Goal: Task Accomplishment & Management: Complete application form

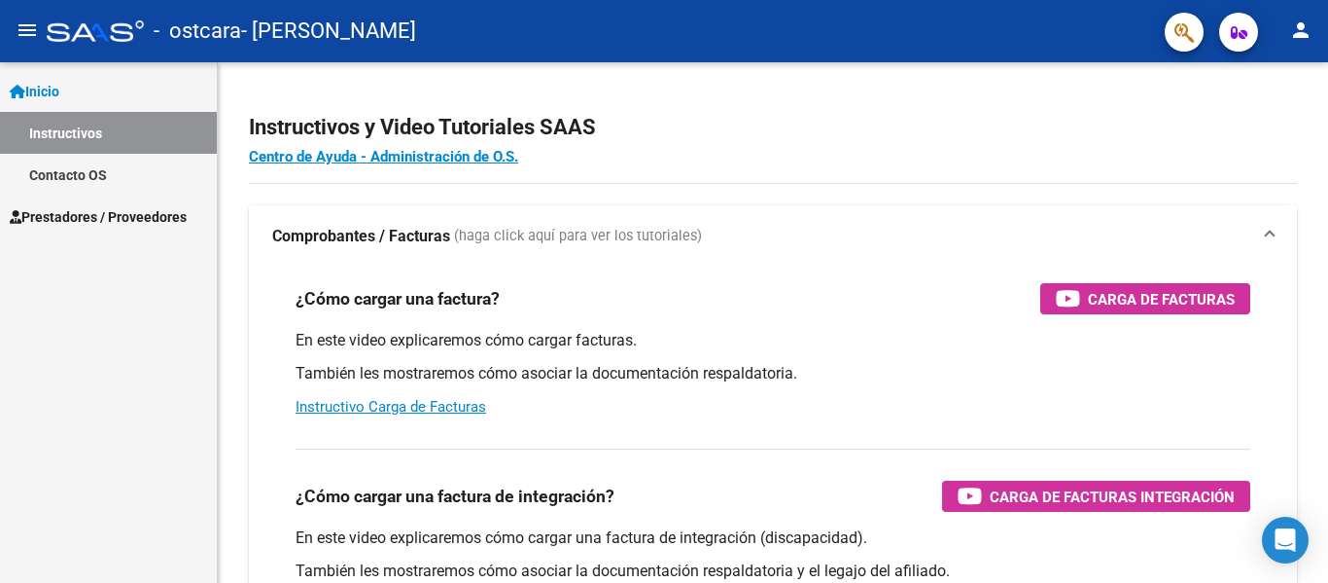
click at [173, 219] on span "Prestadores / Proveedores" at bounding box center [98, 216] width 177 height 21
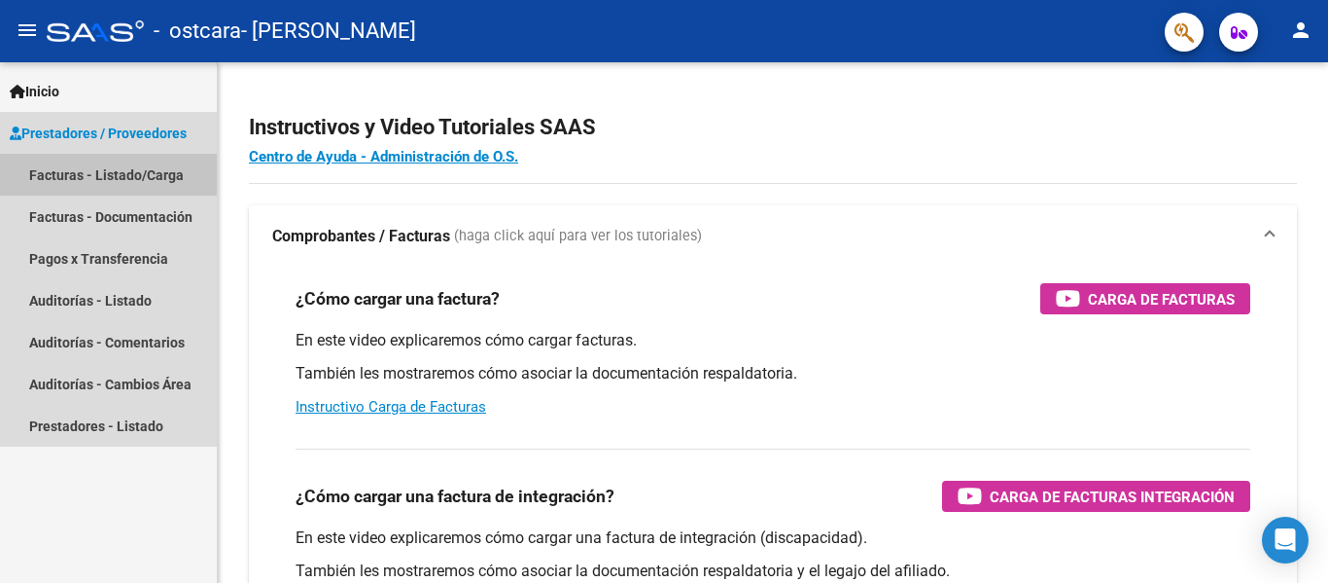
click at [161, 173] on link "Facturas - Listado/Carga" at bounding box center [108, 175] width 217 height 42
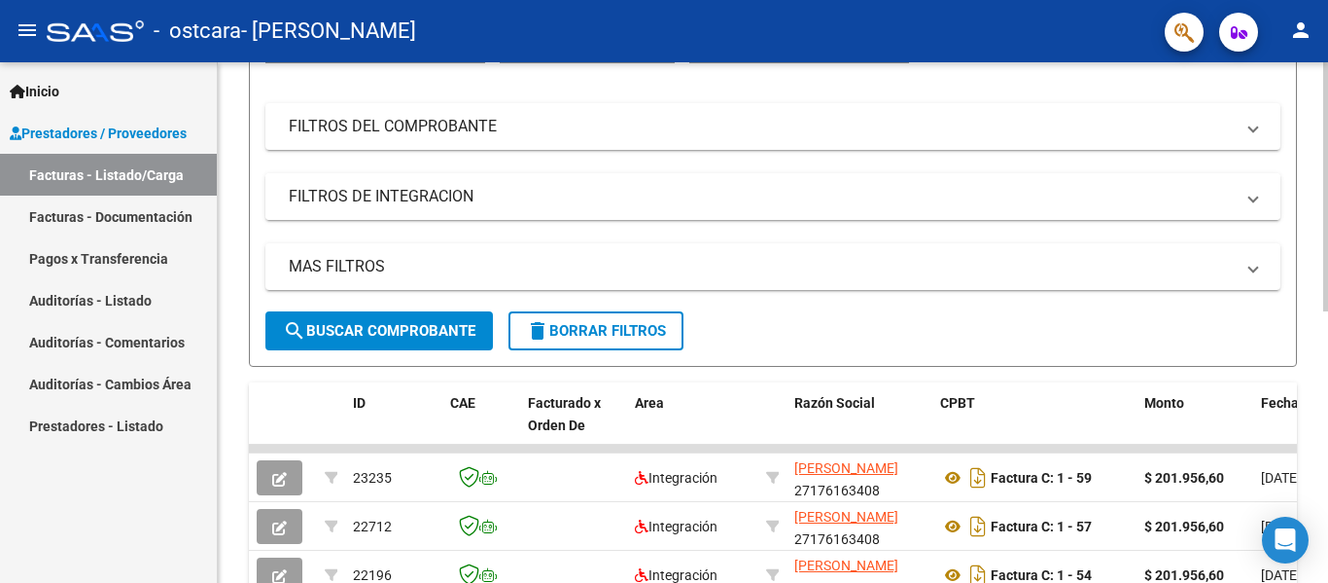
scroll to position [389, 0]
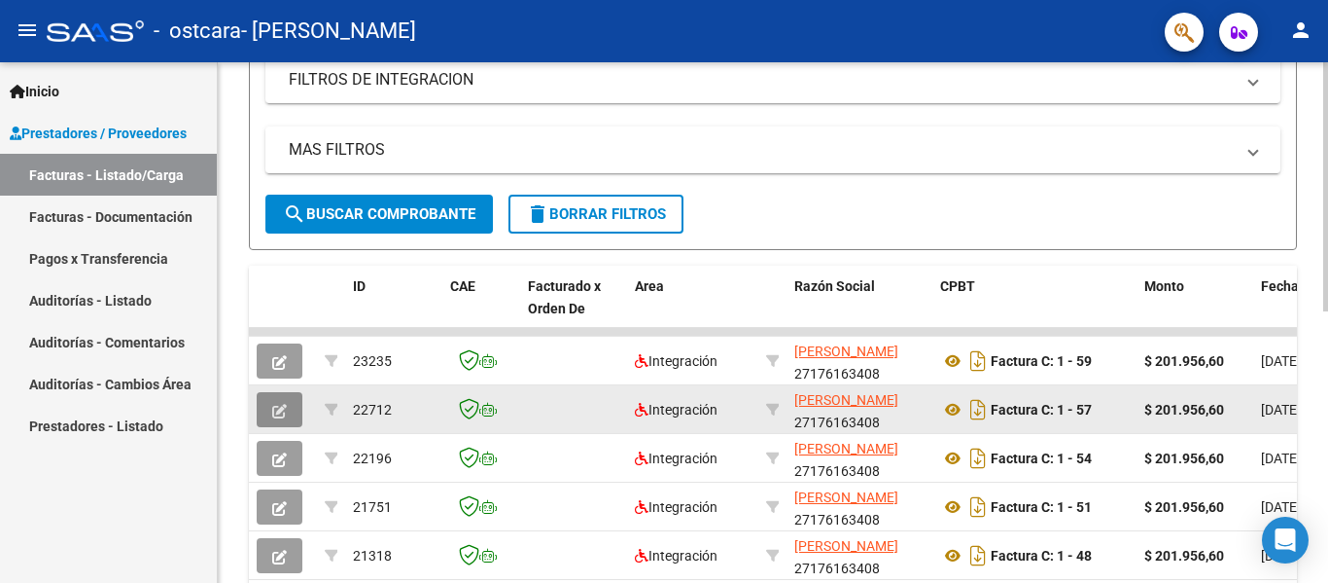
click at [279, 407] on icon "button" at bounding box center [279, 411] width 15 height 15
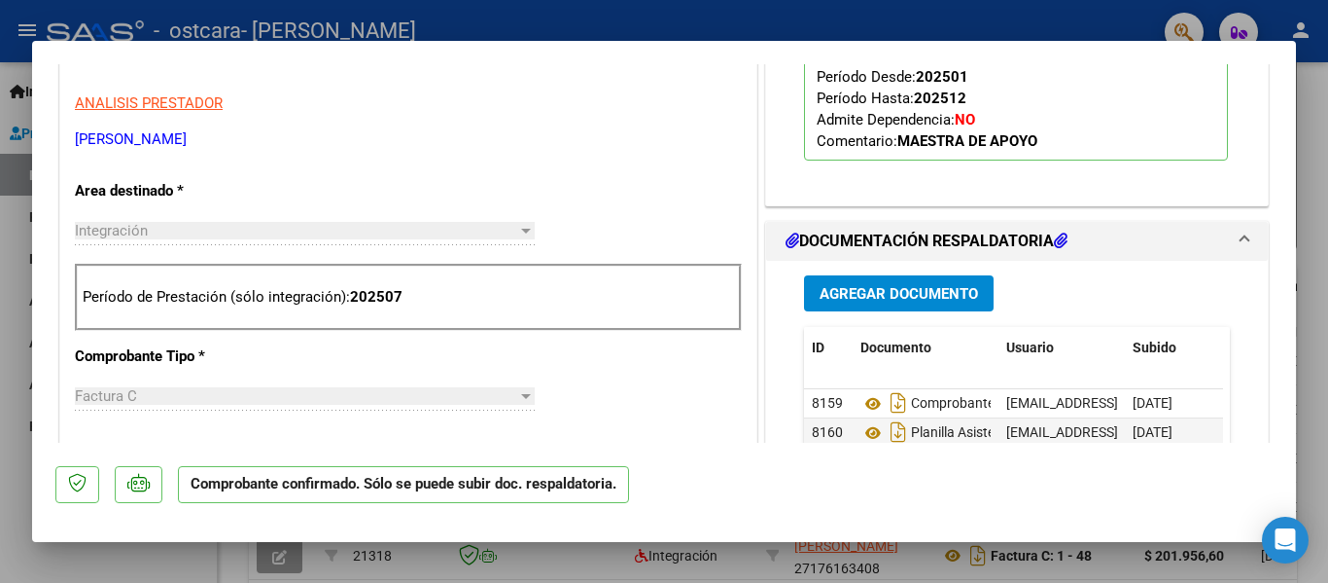
scroll to position [681, 0]
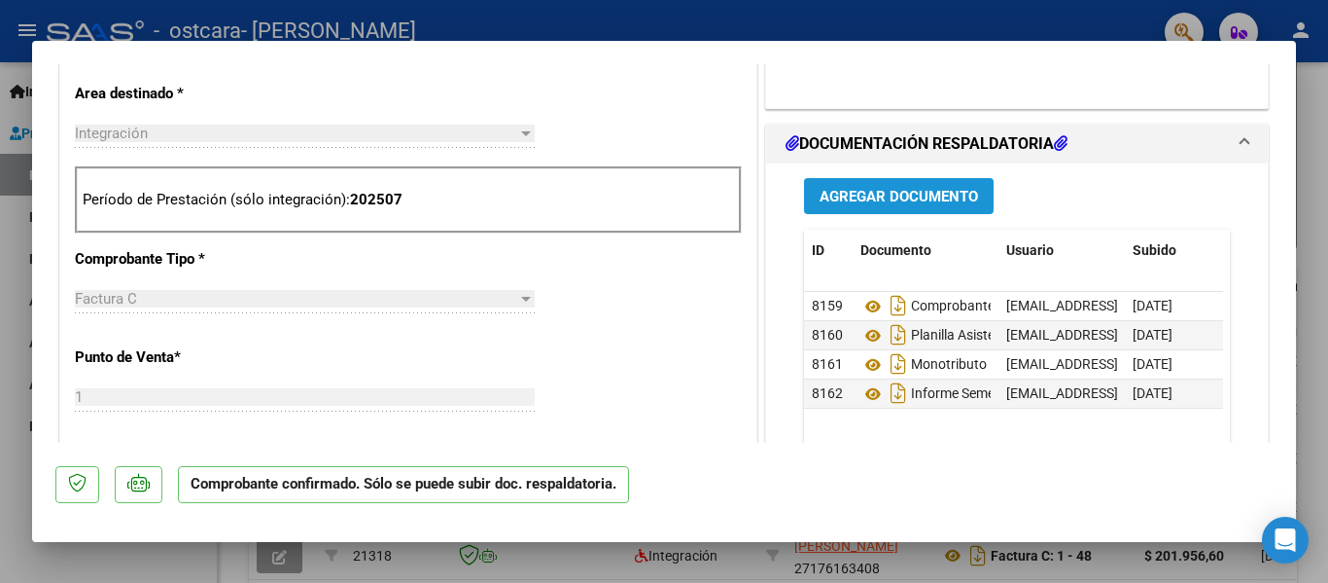
click at [840, 190] on span "Agregar Documento" at bounding box center [899, 197] width 159 height 18
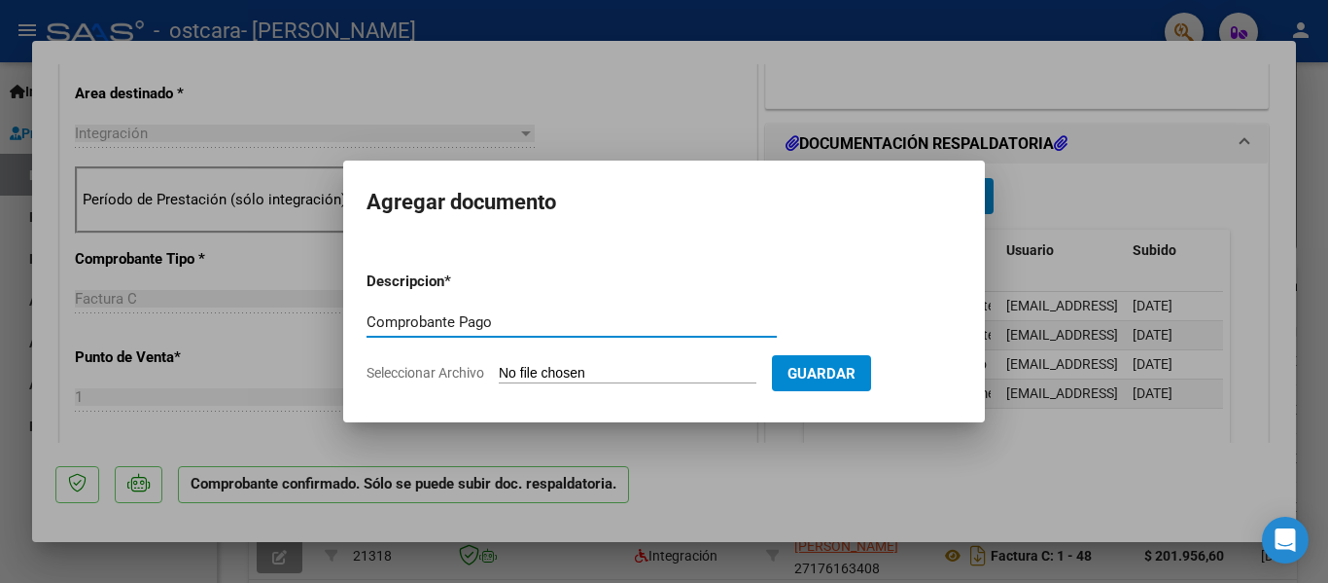
type input "Comprobante Pago"
click at [582, 370] on input "Seleccionar Archivo" at bounding box center [628, 374] width 258 height 18
type input "C:\fakepath\SETIEMBRE OSTCARA O P.jpg"
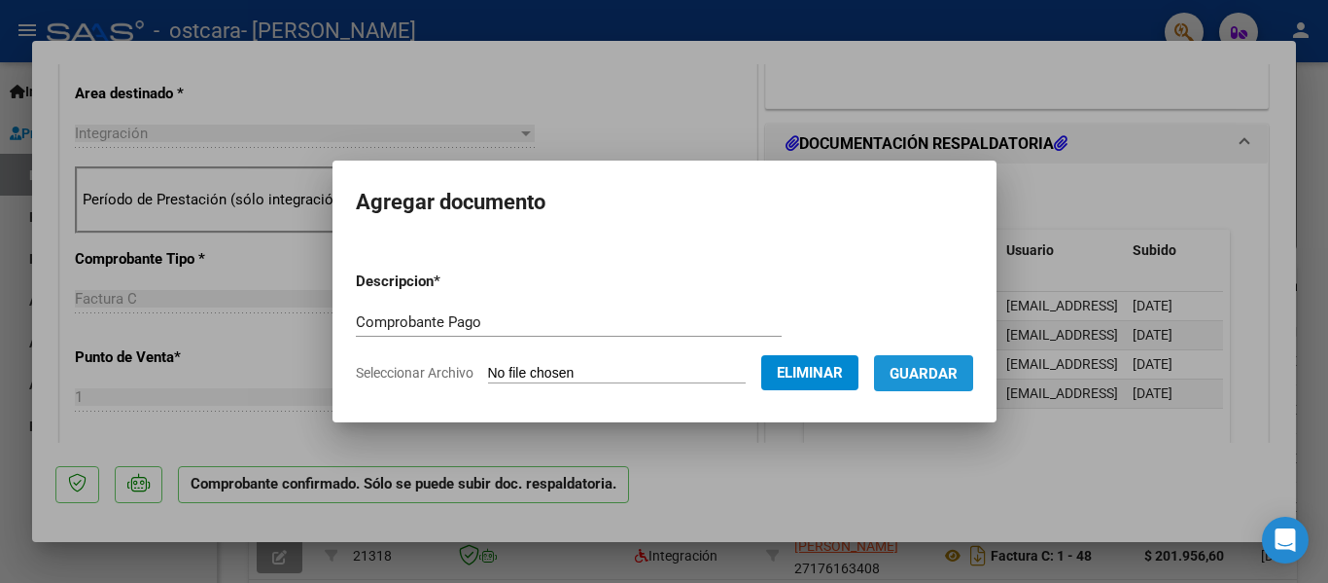
click at [937, 374] on span "Guardar" at bounding box center [924, 374] width 68 height 18
